Goal: Register for event/course

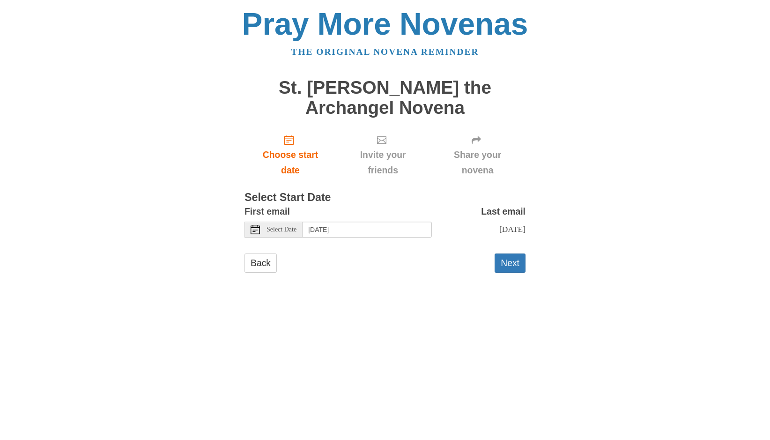
click at [254, 229] on icon at bounding box center [255, 229] width 9 height 9
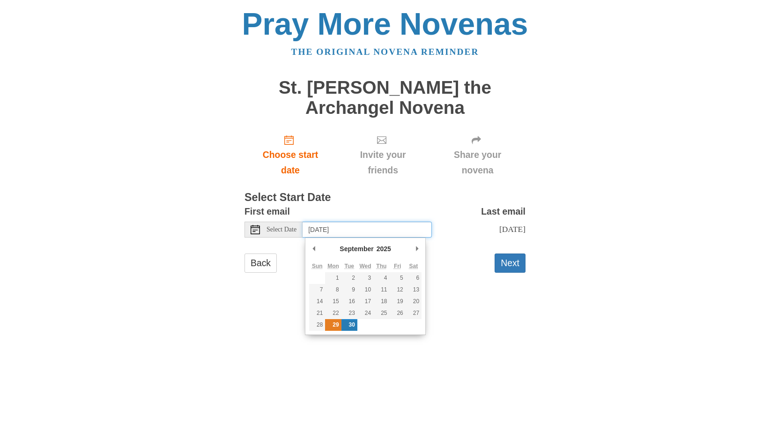
type input "Monday, September 29th"
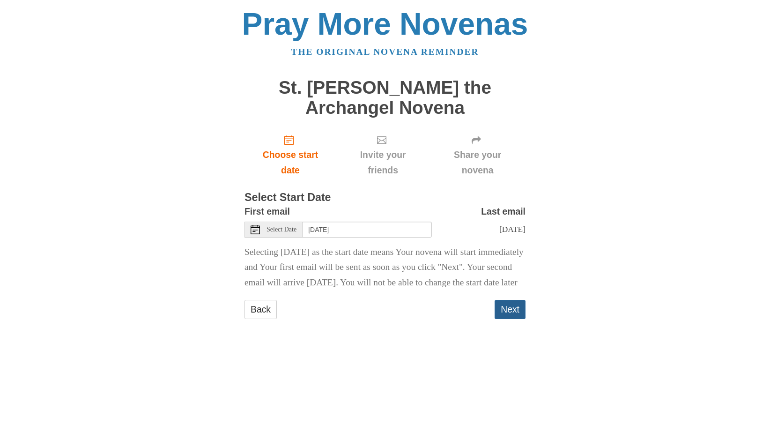
click at [516, 319] on button "Next" at bounding box center [510, 309] width 31 height 19
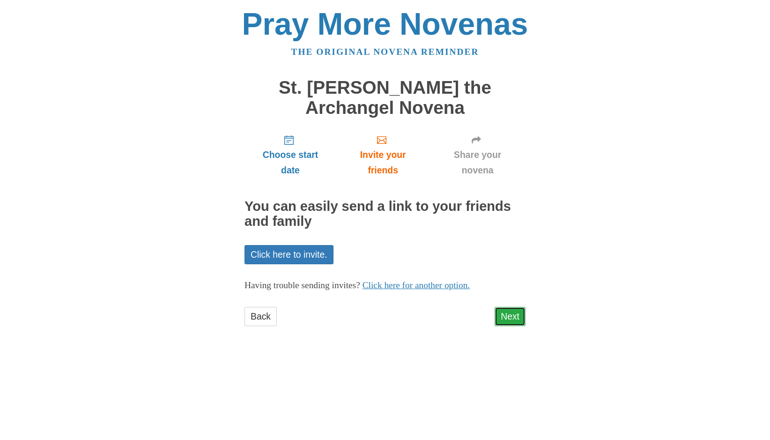
click at [511, 319] on link "Next" at bounding box center [510, 316] width 31 height 19
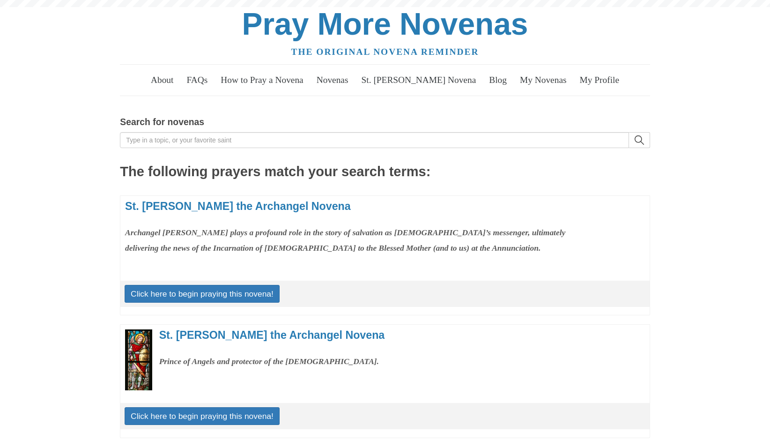
scroll to position [143, 0]
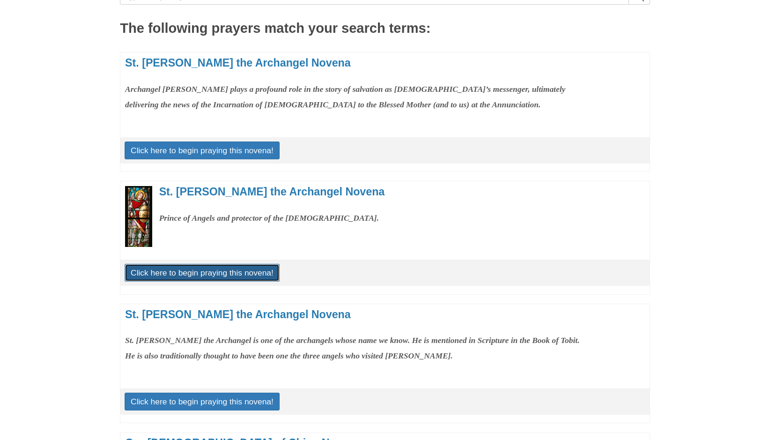
click at [217, 268] on link "Click here to begin praying this novena!" at bounding box center [202, 273] width 155 height 18
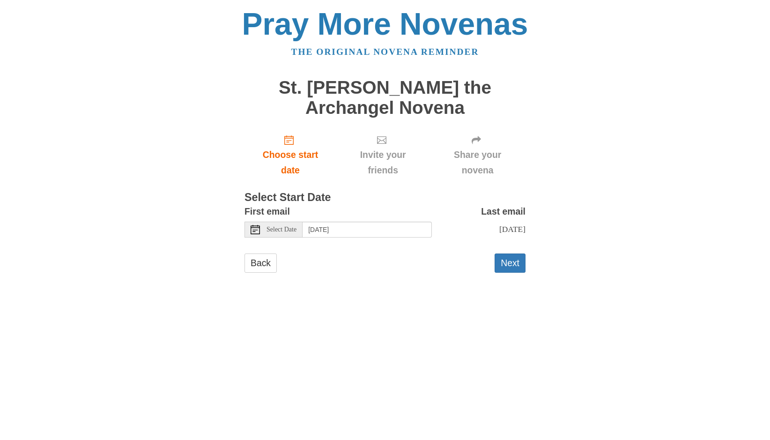
click at [266, 231] on div "Select Date" at bounding box center [274, 230] width 58 height 16
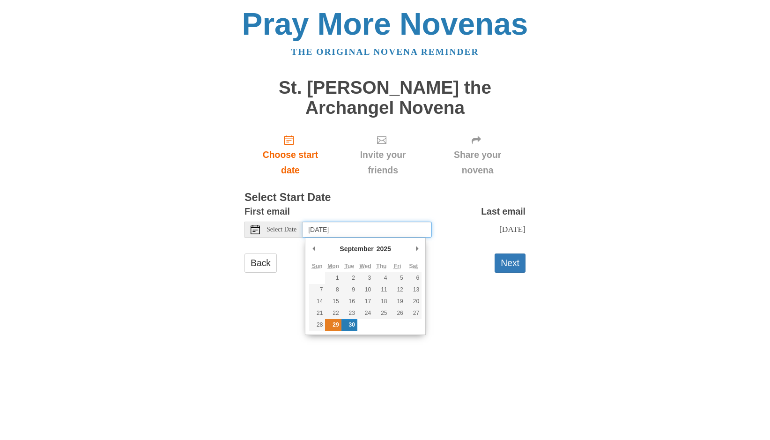
type input "Monday, September 29th"
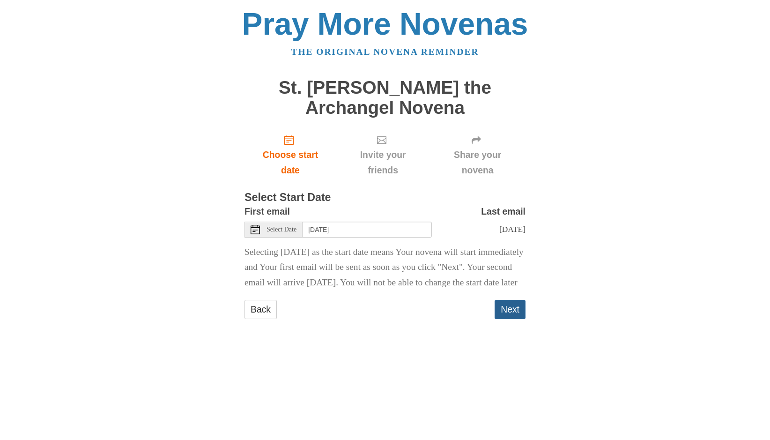
click at [508, 319] on button "Next" at bounding box center [510, 309] width 31 height 19
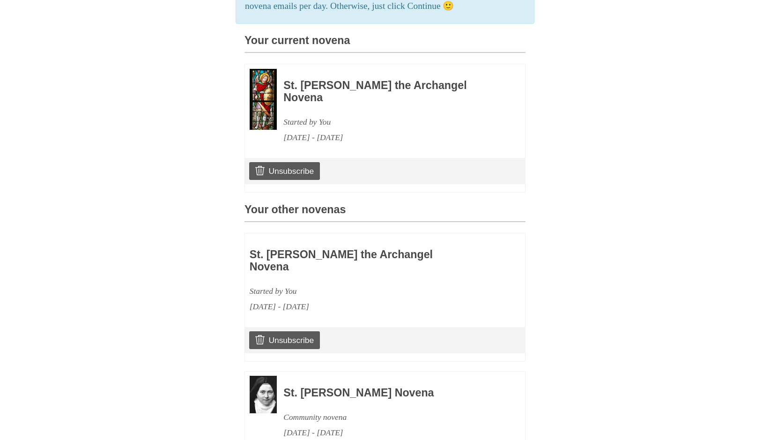
scroll to position [327, 0]
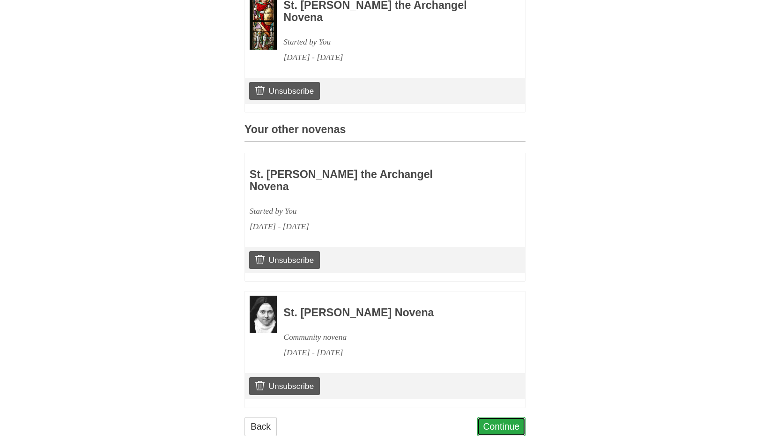
click at [504, 417] on link "Continue" at bounding box center [501, 426] width 49 height 19
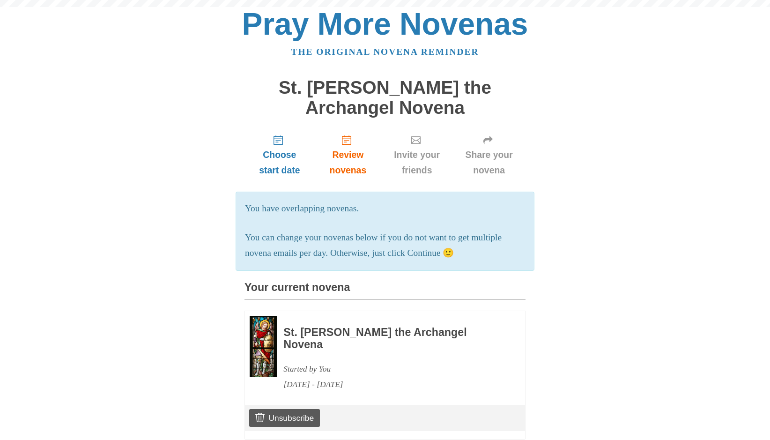
scroll to position [327, 0]
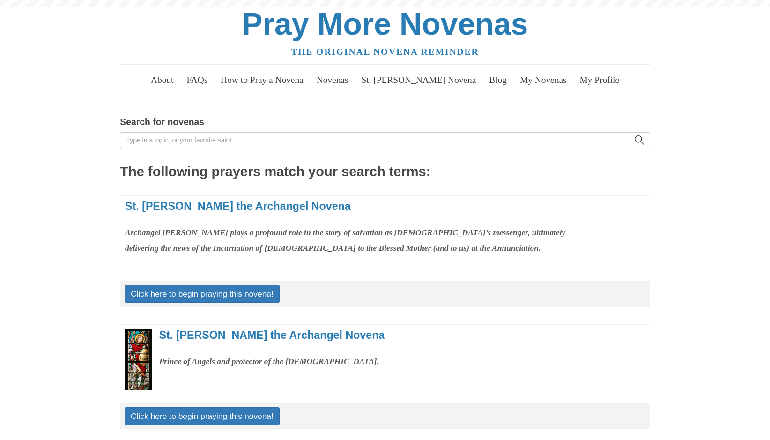
scroll to position [143, 0]
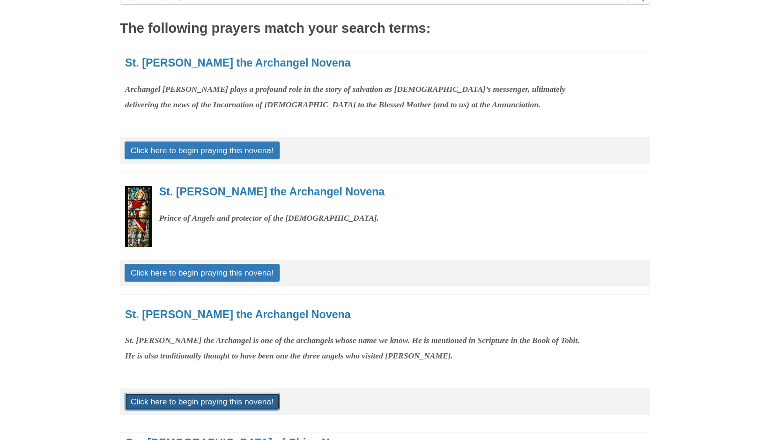
click at [245, 400] on link "Click here to begin praying this novena!" at bounding box center [202, 402] width 155 height 18
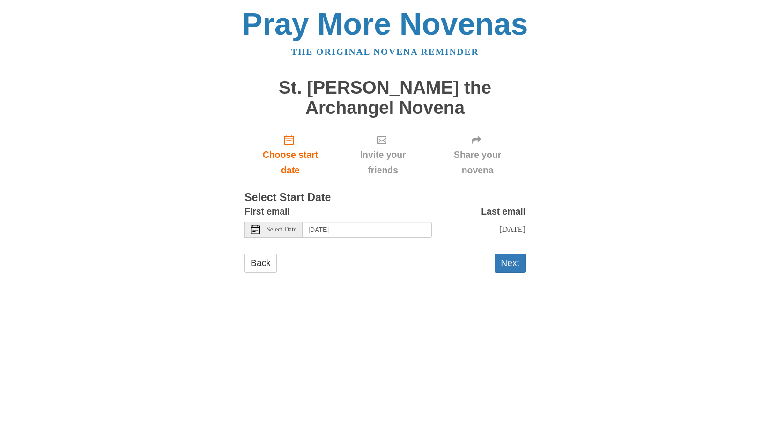
click at [256, 231] on icon at bounding box center [255, 229] width 9 height 9
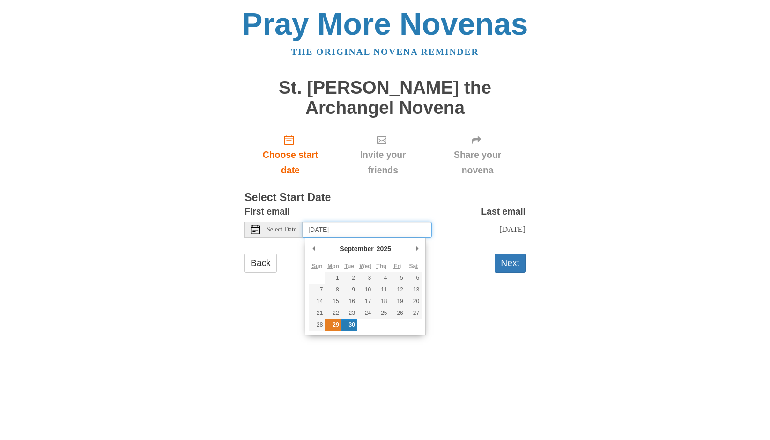
type input "[DATE]"
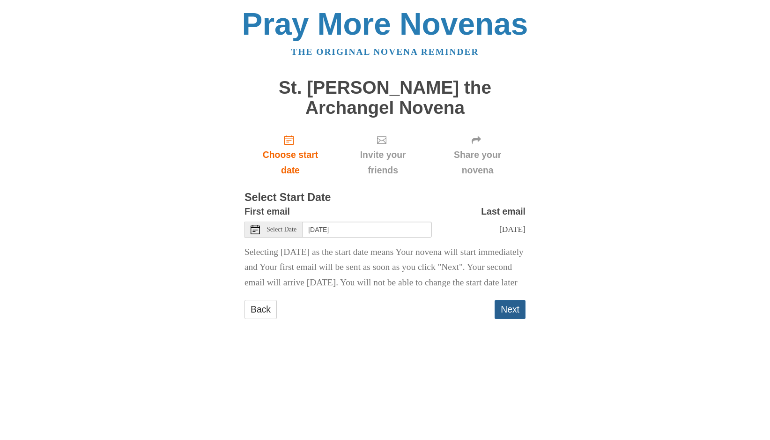
click at [508, 319] on button "Next" at bounding box center [510, 309] width 31 height 19
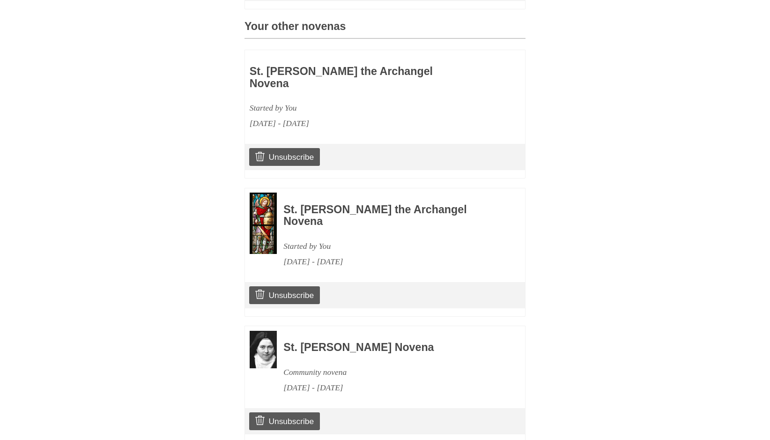
scroll to position [453, 0]
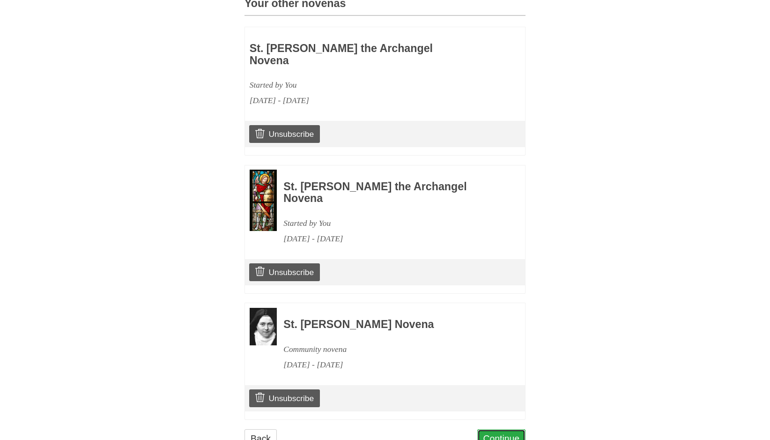
click at [500, 429] on link "Continue" at bounding box center [501, 438] width 49 height 19
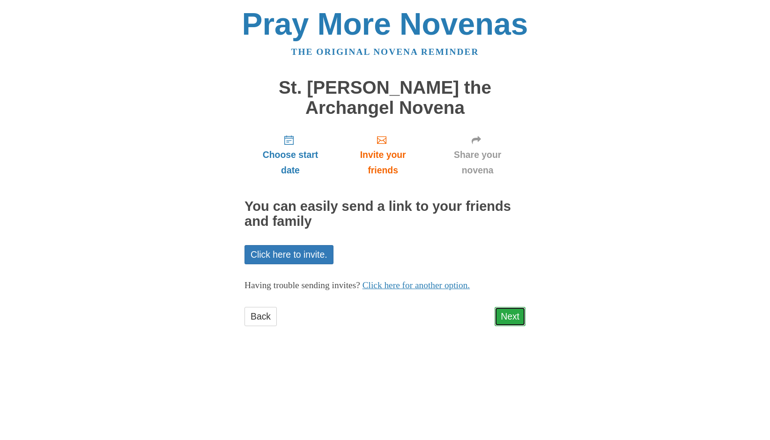
click at [507, 315] on link "Next" at bounding box center [510, 316] width 31 height 19
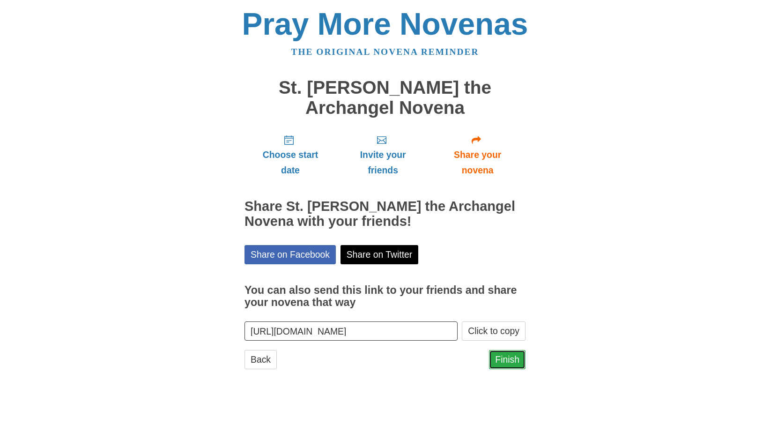
click at [517, 364] on link "Finish" at bounding box center [507, 359] width 37 height 19
